Goal: Complete application form

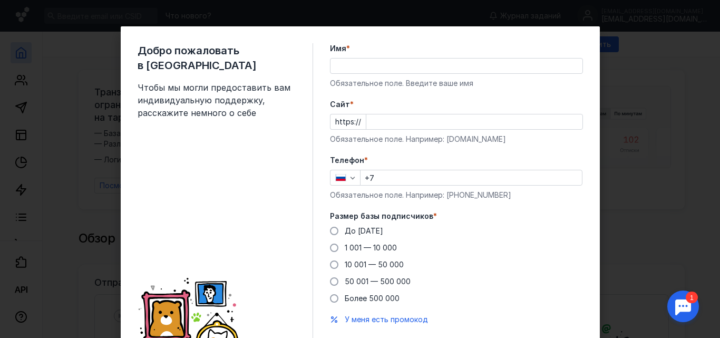
click at [372, 66] on input "Имя *" at bounding box center [457, 66] width 252 height 15
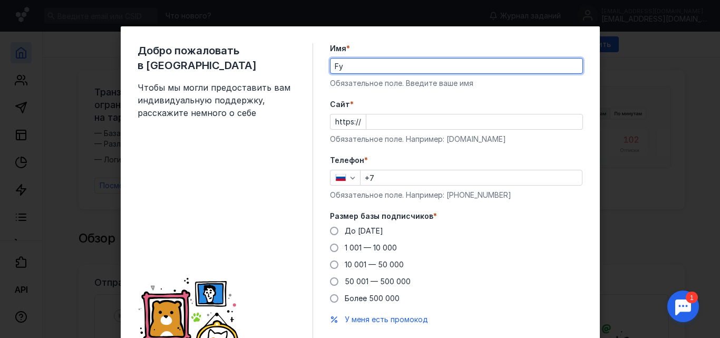
type input "F"
type input "[PERSON_NAME]"
click at [369, 122] on input "Cайт *" at bounding box center [474, 121] width 216 height 15
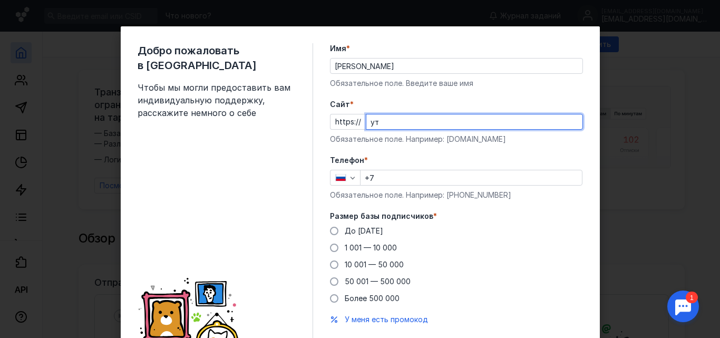
type input "у"
type input "[DOMAIN_NAME]"
click at [406, 181] on input "+7" at bounding box center [471, 177] width 221 height 15
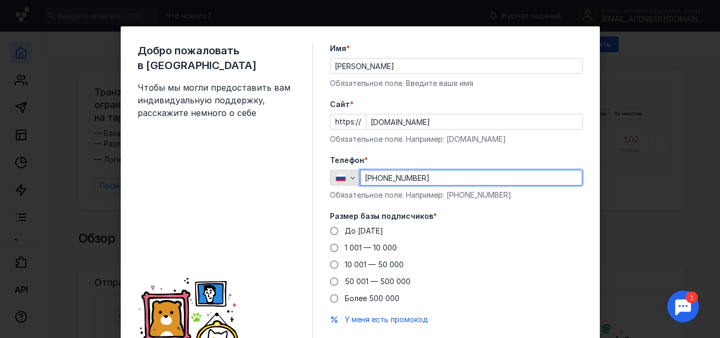
drag, startPoint x: 441, startPoint y: 177, endPoint x: 326, endPoint y: 178, distance: 115.0
click at [330, 178] on div "[PHONE_NUMBER]" at bounding box center [456, 178] width 253 height 16
type input "[PHONE_NUMBER]"
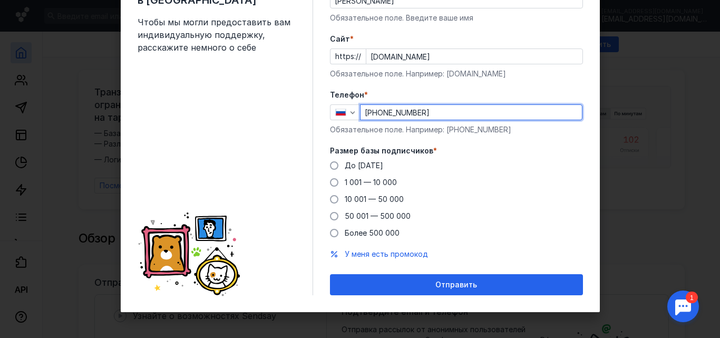
scroll to position [66, 0]
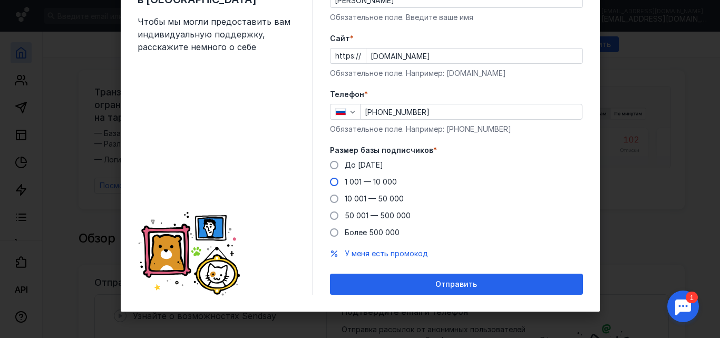
click at [381, 182] on span "1 001 — 10 000" at bounding box center [371, 181] width 52 height 9
click at [0, 0] on input "1 001 — 10 000" at bounding box center [0, 0] width 0 height 0
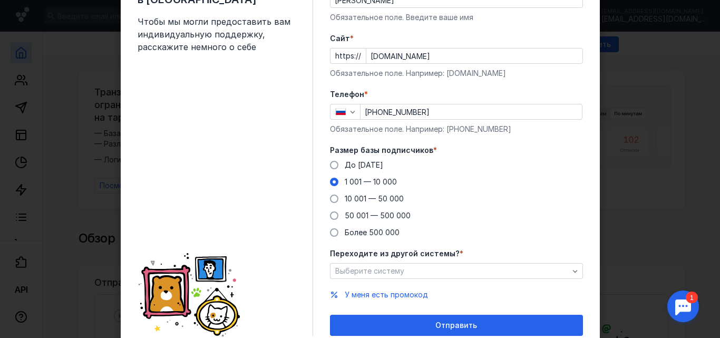
scroll to position [107, 0]
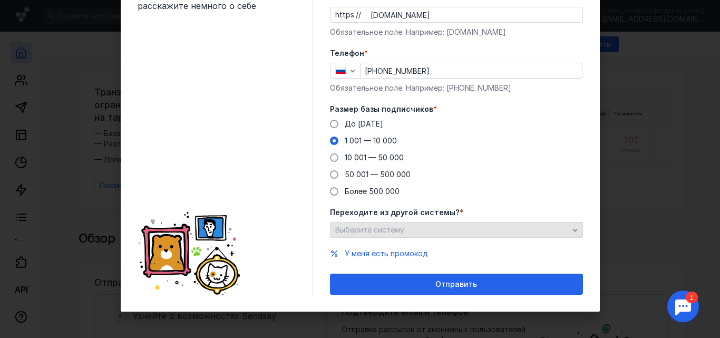
click at [462, 231] on div "Выберите систему" at bounding box center [452, 230] width 239 height 9
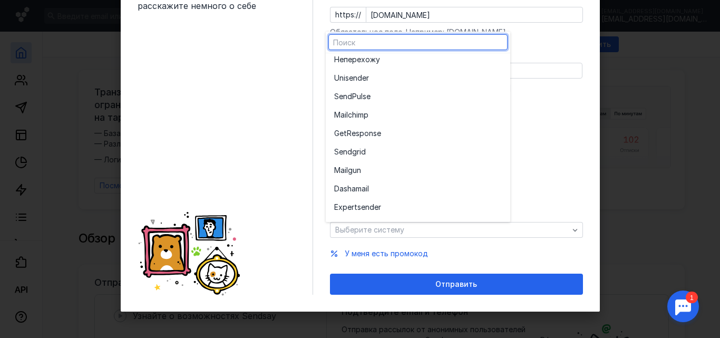
scroll to position [0, 0]
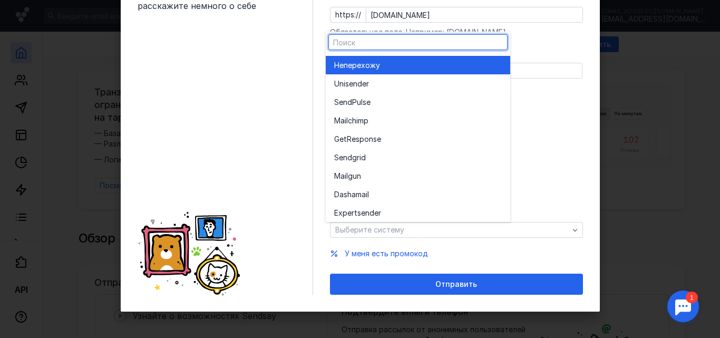
click at [394, 66] on div "Не перехожу" at bounding box center [418, 65] width 168 height 11
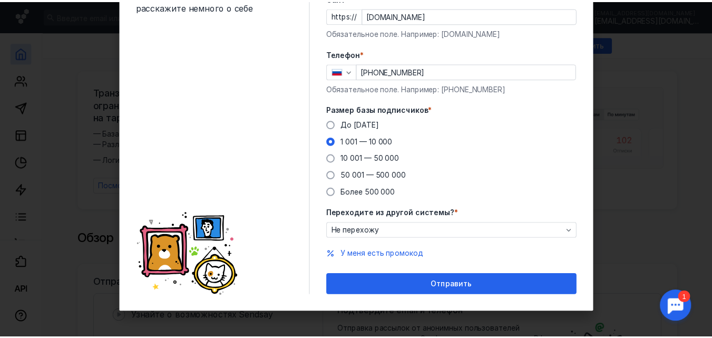
scroll to position [107, 0]
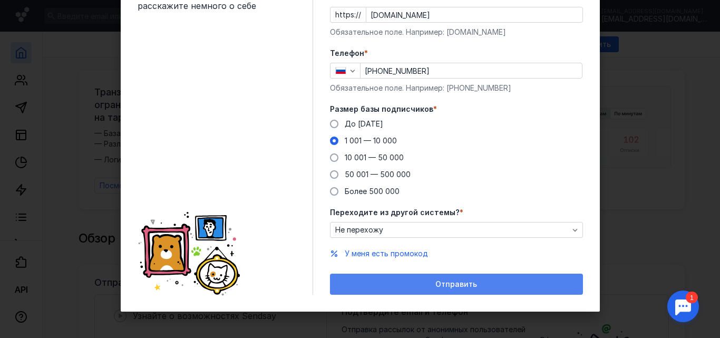
click at [431, 285] on div "Отправить" at bounding box center [456, 284] width 243 height 9
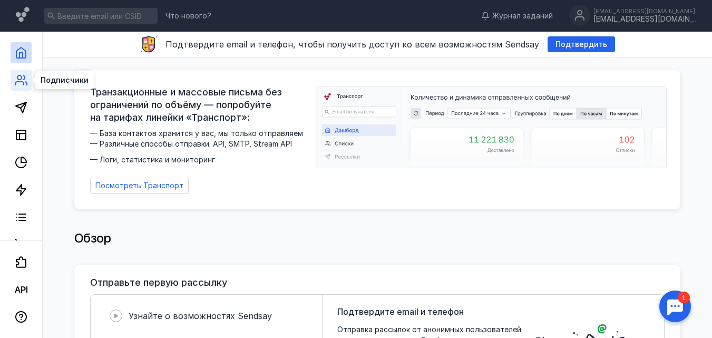
click at [19, 83] on icon at bounding box center [21, 80] width 13 height 13
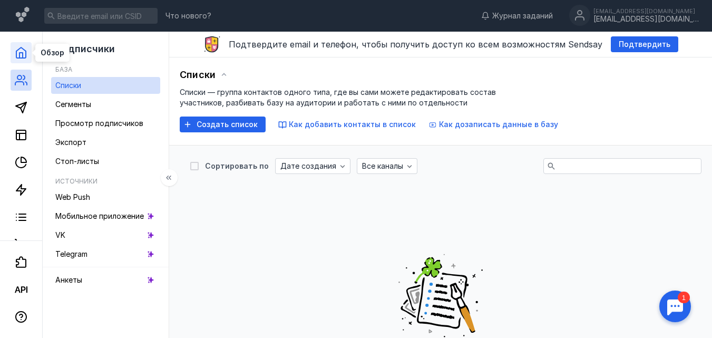
click at [24, 56] on icon at bounding box center [21, 52] width 13 height 13
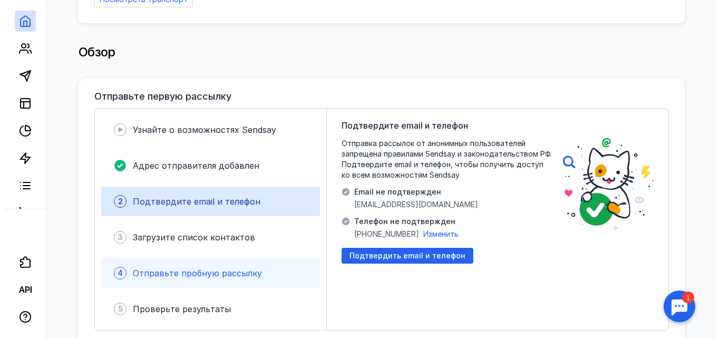
scroll to position [316, 0]
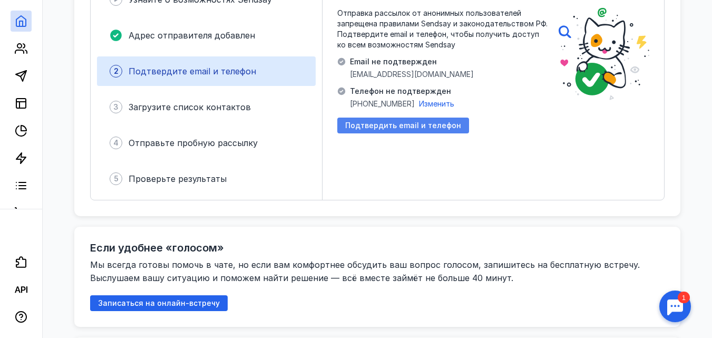
click at [414, 122] on span "Подтвердить email и телефон" at bounding box center [403, 125] width 116 height 9
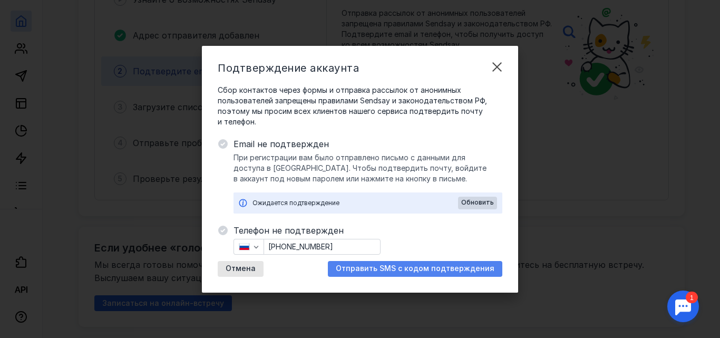
click at [422, 266] on span "Отправить SMS с кодом подтверждения" at bounding box center [415, 268] width 159 height 9
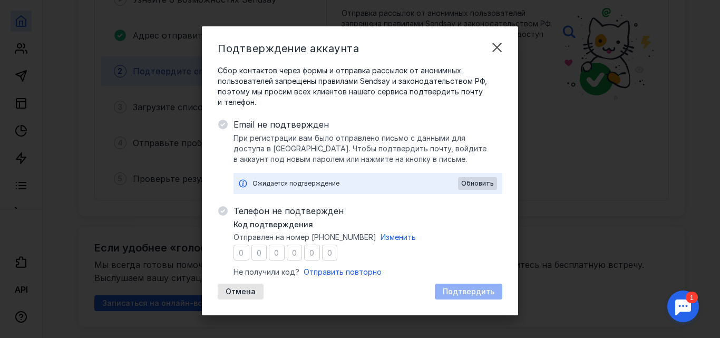
type input "8"
type input "9"
type input "4"
type input "3"
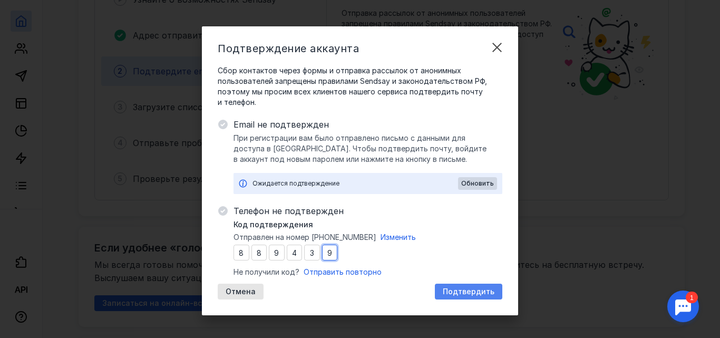
type input "9"
click at [469, 291] on span "Подтвердить" at bounding box center [469, 291] width 52 height 9
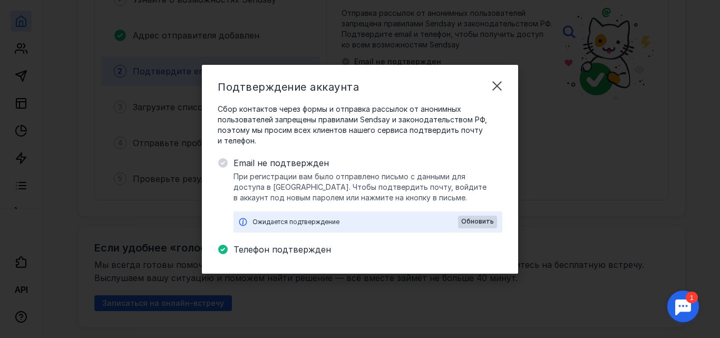
click at [361, 223] on div "Ожидается подтверждение" at bounding box center [356, 222] width 206 height 11
click at [317, 220] on div "Ожидается подтверждение" at bounding box center [356, 222] width 206 height 11
click at [269, 224] on div "Ожидается подтверждение" at bounding box center [356, 222] width 206 height 11
click at [258, 220] on div "Ожидается подтверждение" at bounding box center [356, 222] width 206 height 11
click at [224, 165] on icon at bounding box center [222, 162] width 9 height 9
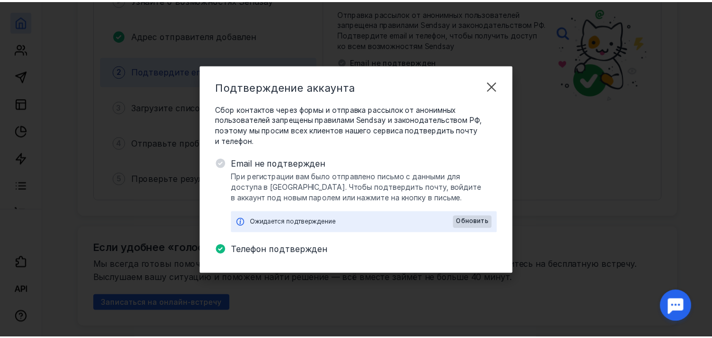
scroll to position [0, 0]
